Goal: Transaction & Acquisition: Subscribe to service/newsletter

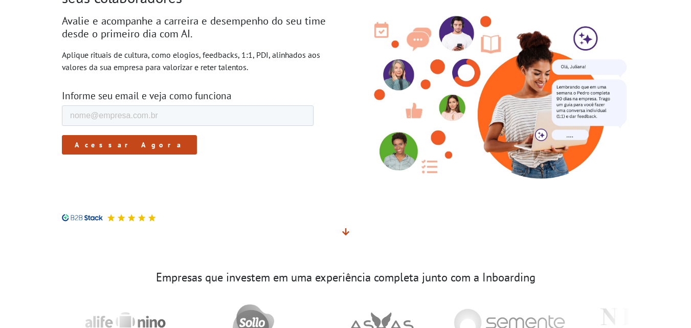
scroll to position [102, 0]
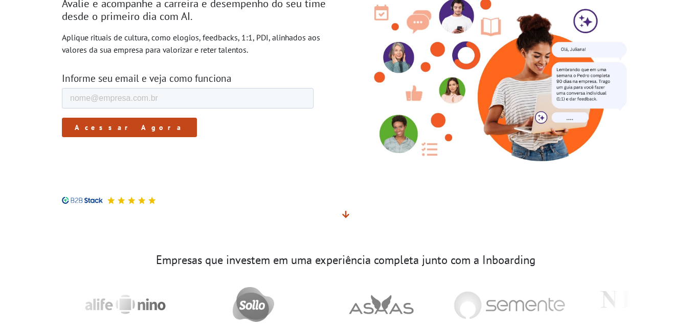
click at [379, 200] on div "Crie uma experiência única e especial para seus colaboradores Avalie e acompanh…" at bounding box center [345, 73] width 583 height 262
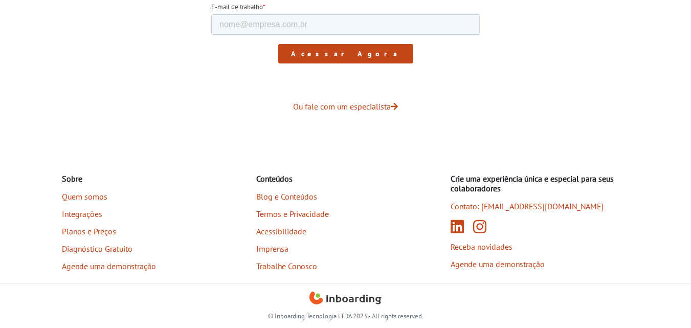
scroll to position [1812, 0]
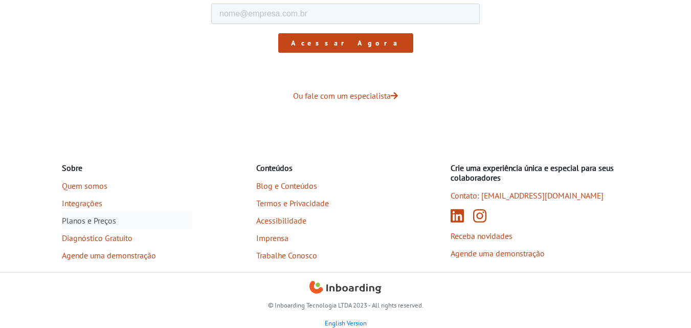
click at [100, 217] on link "Planos e Preços" at bounding box center [127, 220] width 130 height 17
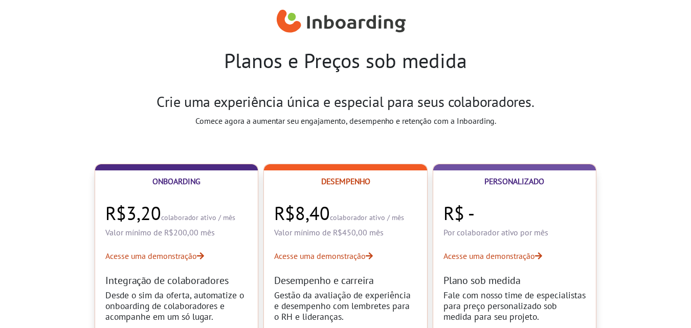
select select "BR"
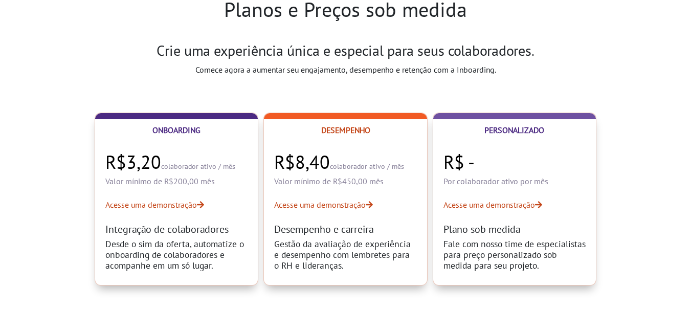
scroll to position [102, 0]
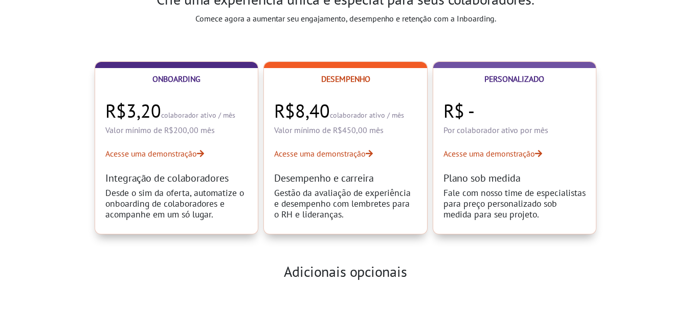
drag, startPoint x: 520, startPoint y: 11, endPoint x: 473, endPoint y: 27, distance: 49.5
click at [473, 27] on div "Crie uma experiência única e especial para seus colaboradores. Comece agora a a…" at bounding box center [345, 12] width 473 height 42
click at [622, 85] on div "Onboarding R$3,20 colaborador ativo / mês Valor mínimo de R$200,00 mês Acesse u…" at bounding box center [345, 145] width 675 height 177
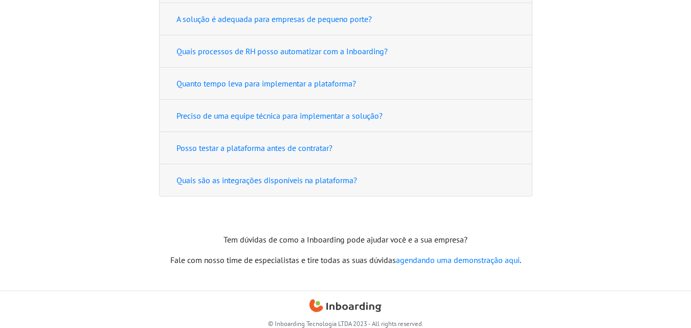
scroll to position [1217, 0]
